Goal: Task Accomplishment & Management: Complete application form

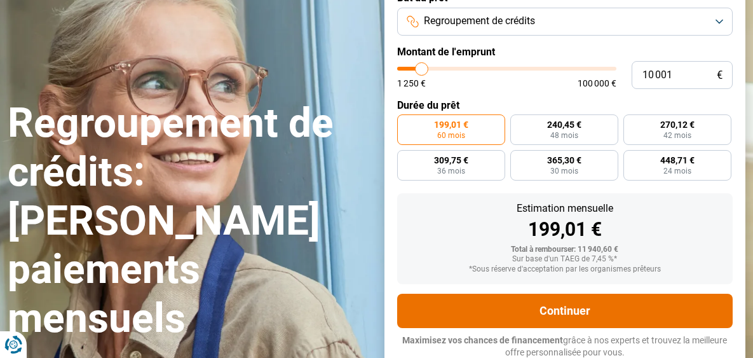
click at [556, 309] on button "Continuer" at bounding box center [565, 310] width 336 height 34
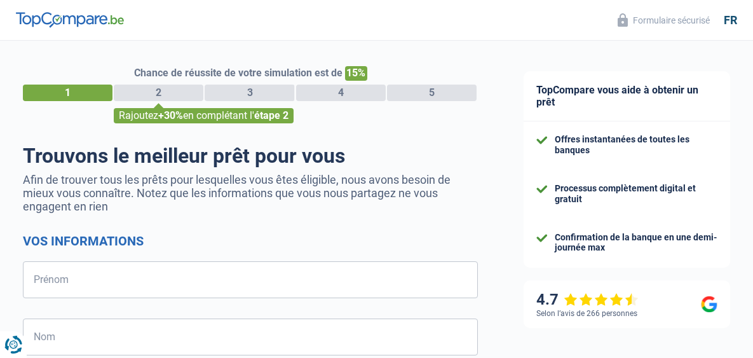
select select "32"
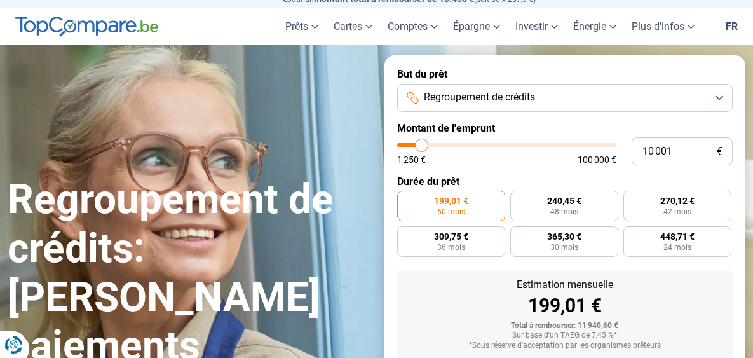
scroll to position [37, 0]
